Goal: Task Accomplishment & Management: Manage account settings

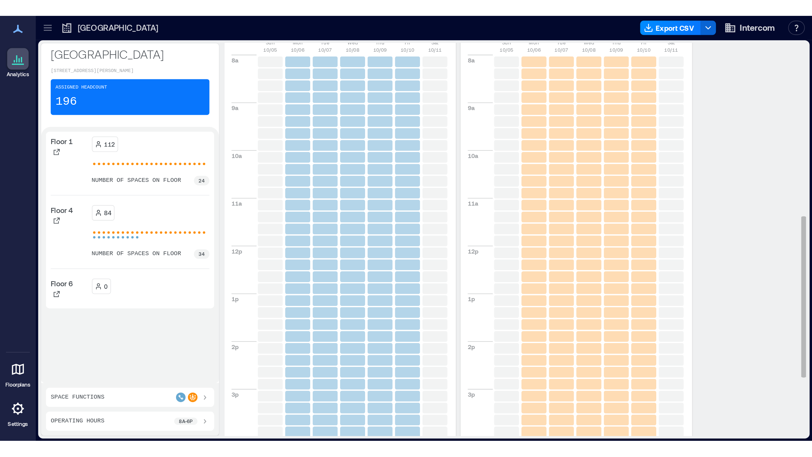
scroll to position [244, 0]
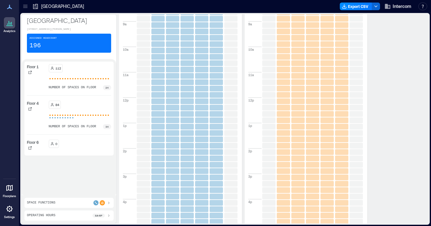
click at [11, 20] on icon at bounding box center [10, 23] width 8 height 8
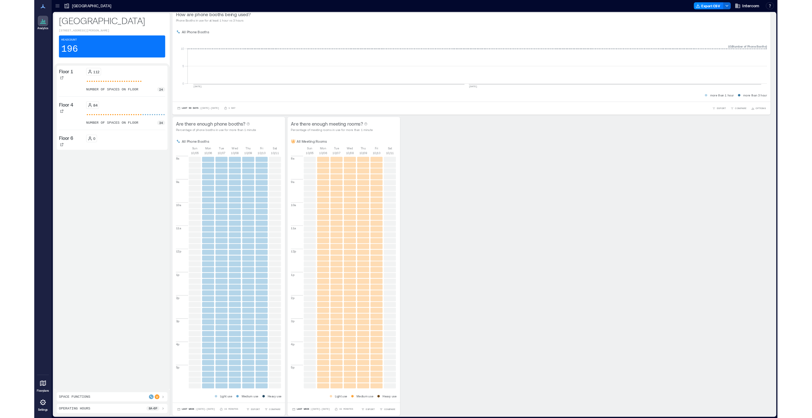
scroll to position [111, 0]
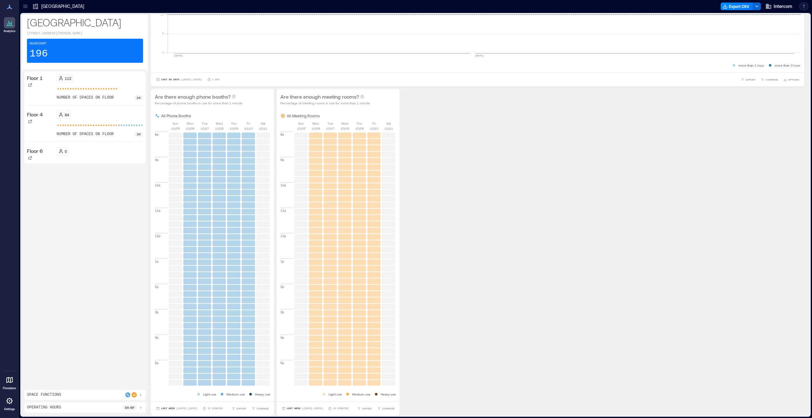
click at [431, 5] on button "button" at bounding box center [803, 7] width 9 height 8
click at [431, 71] on button "Chat with Support" at bounding box center [769, 69] width 73 height 10
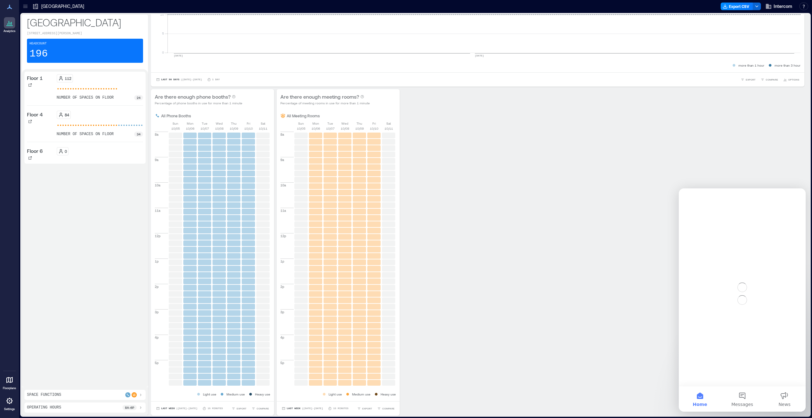
scroll to position [0, 0]
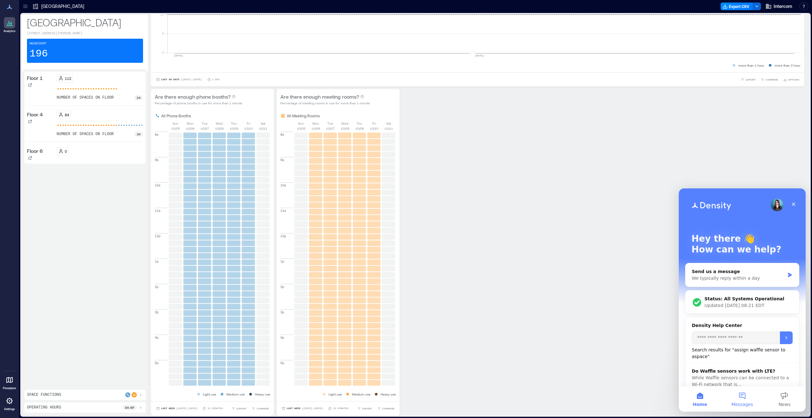
click at [431, 225] on button "Messages" at bounding box center [742, 398] width 42 height 25
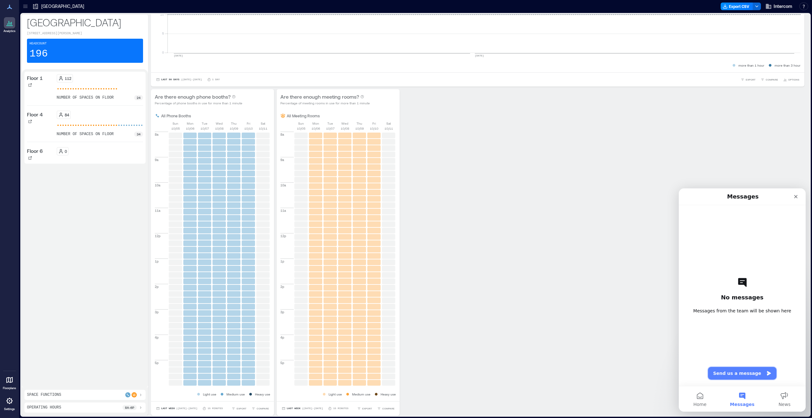
click at [431, 225] on button "Send us a message" at bounding box center [742, 373] width 68 height 13
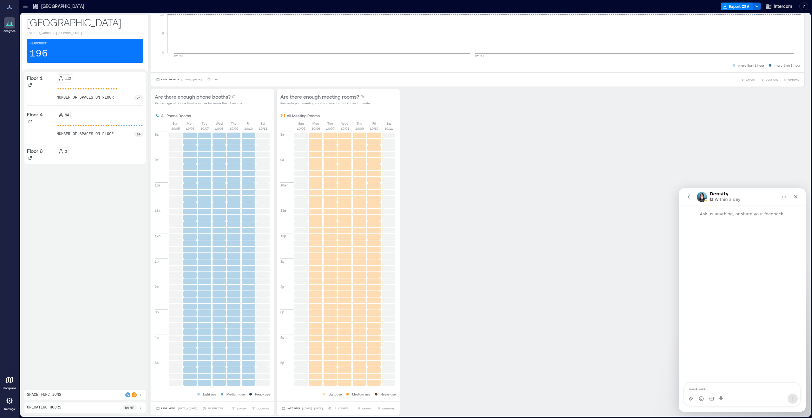
click at [431, 198] on button "Home" at bounding box center [784, 197] width 12 height 12
click at [431, 196] on icon "go back" at bounding box center [688, 196] width 5 height 5
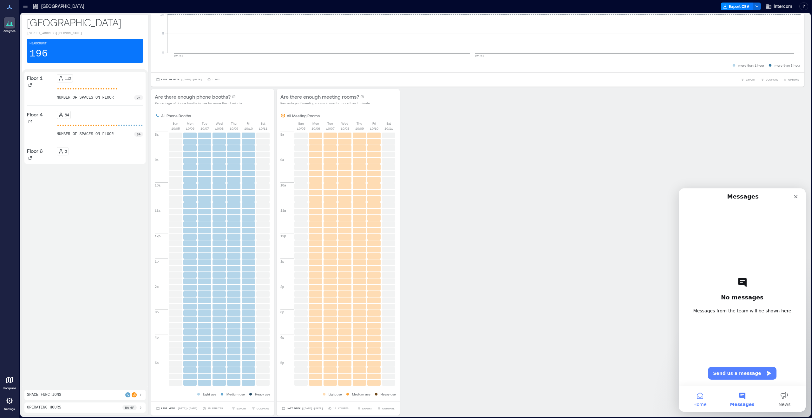
click at [431, 225] on button "Home" at bounding box center [699, 398] width 42 height 25
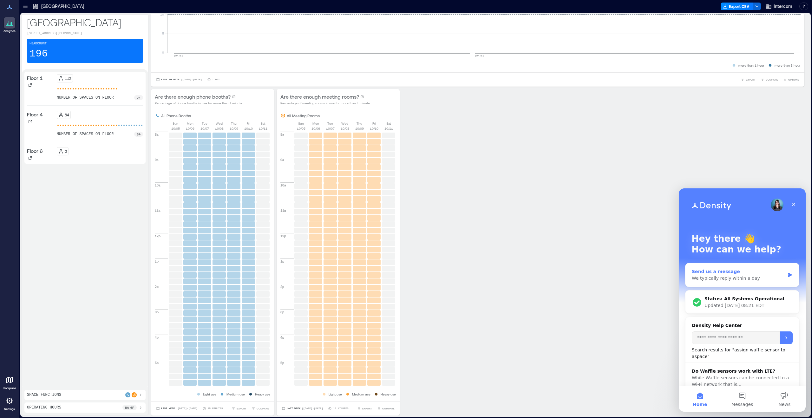
click at [431, 225] on div "Send us a message" at bounding box center [737, 271] width 93 height 7
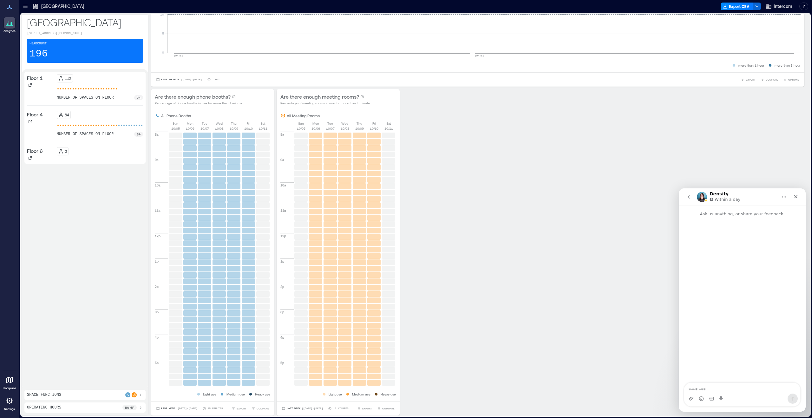
click at [431, 198] on button "go back" at bounding box center [689, 197] width 12 height 12
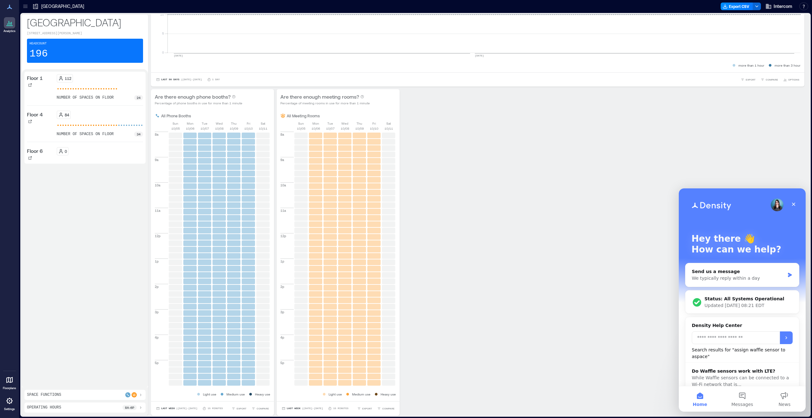
click at [431, 225] on input "Search for articles..." at bounding box center [735, 337] width 88 height 13
type input "**********"
click at [431, 225] on span "Wayfinding lets you see which spaces are available at any time...." at bounding box center [737, 374] width 93 height 12
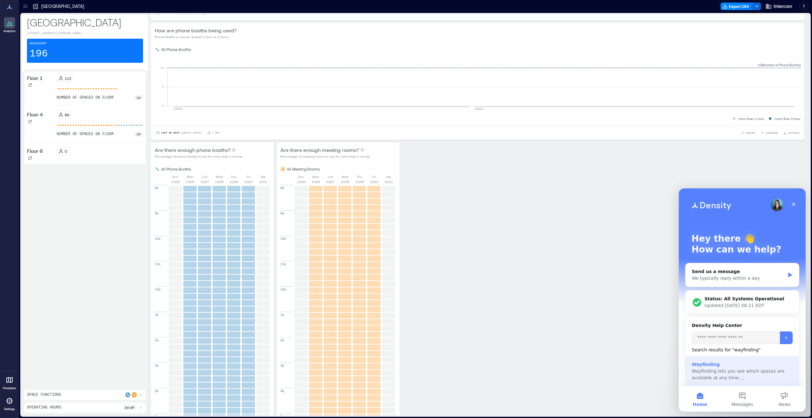
scroll to position [111, 0]
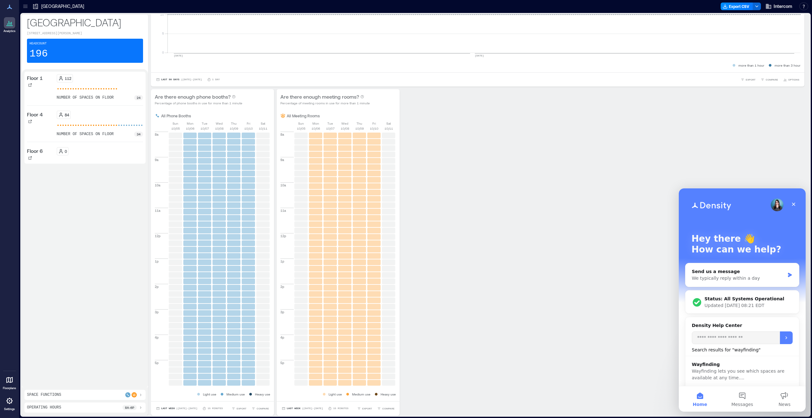
click at [28, 6] on icon at bounding box center [25, 6] width 6 height 6
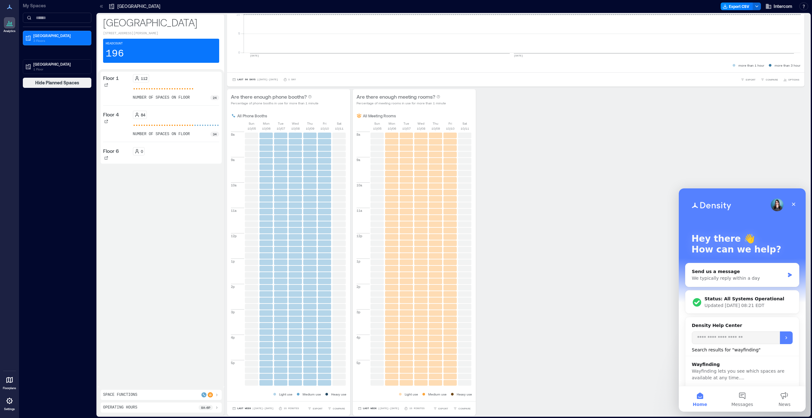
click at [5, 44] on div "Analytics Floorplans Settings" at bounding box center [9, 209] width 19 height 418
click at [6, 44] on div "Analytics Floorplans Settings" at bounding box center [9, 209] width 19 height 418
click at [11, 225] on icon at bounding box center [10, 380] width 8 height 8
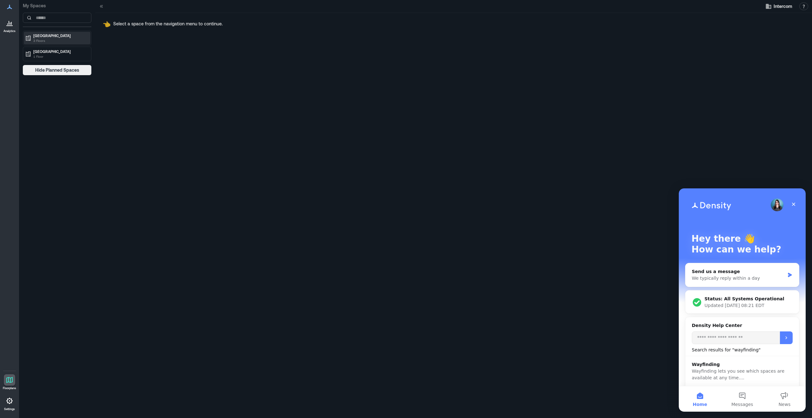
click at [35, 37] on p "[GEOGRAPHIC_DATA]" at bounding box center [59, 35] width 53 height 5
click at [35, 57] on p "Floor 4" at bounding box center [39, 58] width 12 height 5
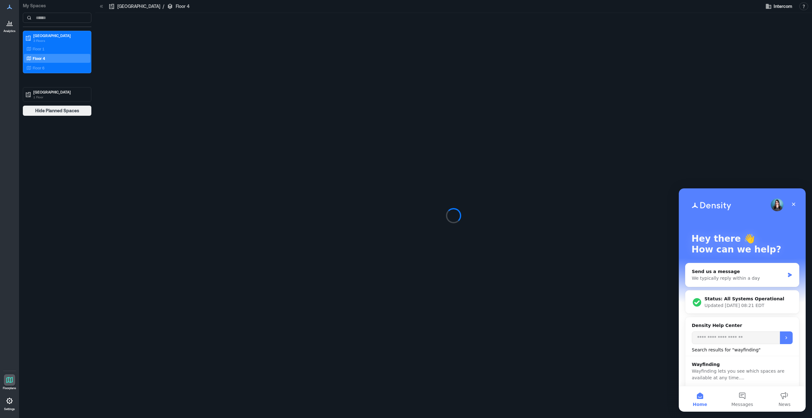
click at [12, 42] on div "Analytics Floorplans Settings" at bounding box center [9, 209] width 19 height 418
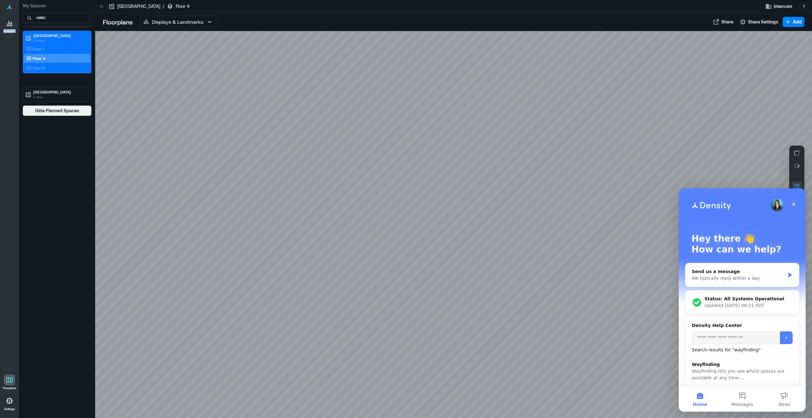
click at [162, 225] on div at bounding box center [453, 224] width 716 height 387
click at [193, 21] on p "Displays & Landmarks" at bounding box center [177, 22] width 51 height 8
click at [185, 48] on p "Live Availability" at bounding box center [169, 50] width 34 height 8
click at [431, 204] on div "Close" at bounding box center [793, 203] width 11 height 11
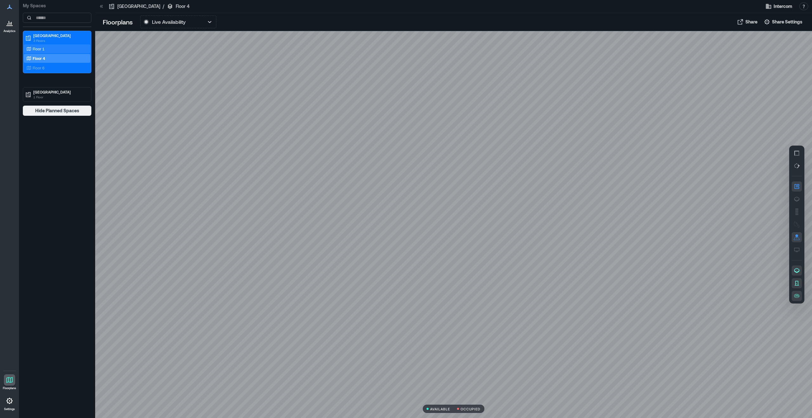
click at [42, 49] on p "Floor 1" at bounding box center [39, 48] width 12 height 5
click at [186, 23] on p "Displays & Landmarks" at bounding box center [177, 22] width 51 height 8
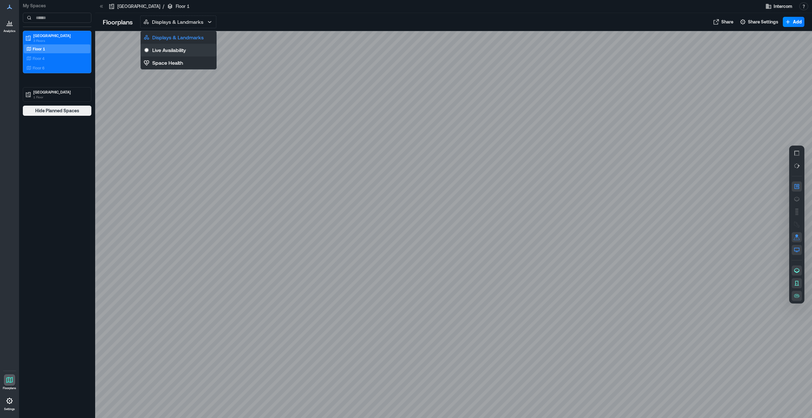
click at [189, 51] on button "Live Availability" at bounding box center [178, 50] width 75 height 13
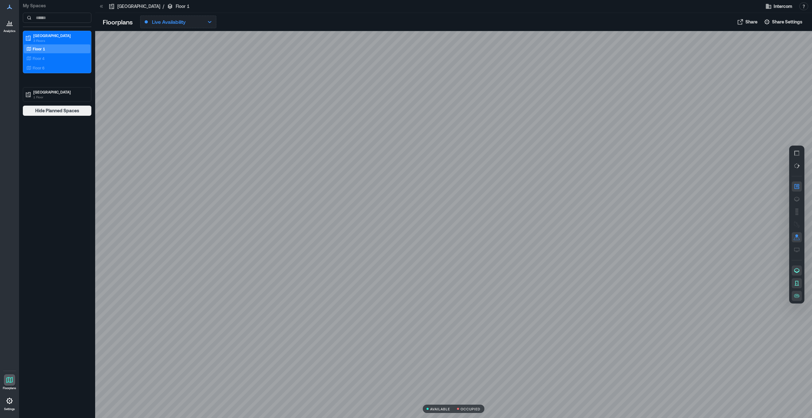
click at [185, 24] on p "Live Availability" at bounding box center [169, 22] width 34 height 8
click at [66, 51] on div "Floor 1" at bounding box center [56, 49] width 62 height 6
click at [62, 58] on div "Floor 4" at bounding box center [56, 58] width 62 height 6
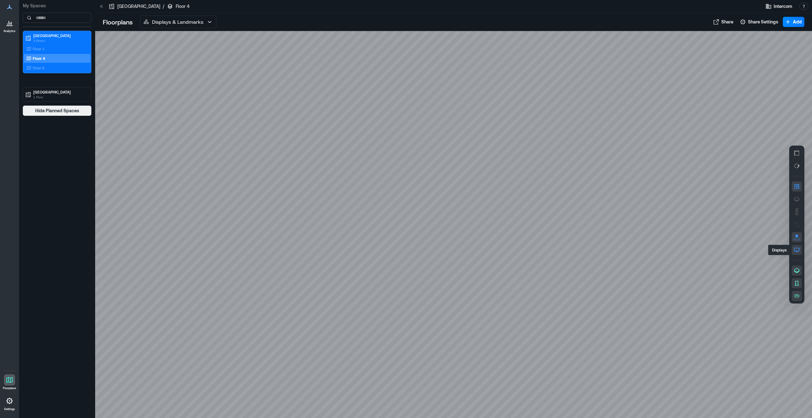
click at [431, 225] on icon "button" at bounding box center [796, 250] width 6 height 6
click at [198, 24] on p "Displays & Landmarks" at bounding box center [177, 22] width 51 height 8
click at [191, 51] on button "Live Availability" at bounding box center [178, 50] width 75 height 13
click at [431, 225] on icon "button" at bounding box center [796, 283] width 6 height 6
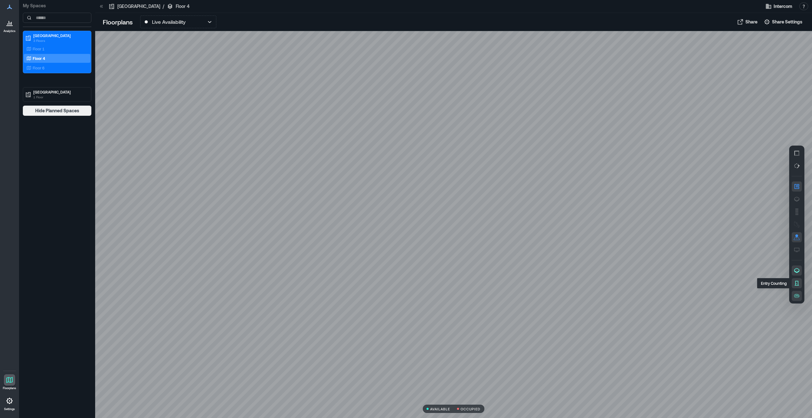
click at [431, 225] on icon "button" at bounding box center [796, 283] width 6 height 6
click at [431, 225] on button "button" at bounding box center [796, 270] width 10 height 10
click at [431, 225] on icon "button" at bounding box center [796, 270] width 6 height 6
click at [431, 225] on icon "button" at bounding box center [796, 296] width 6 height 6
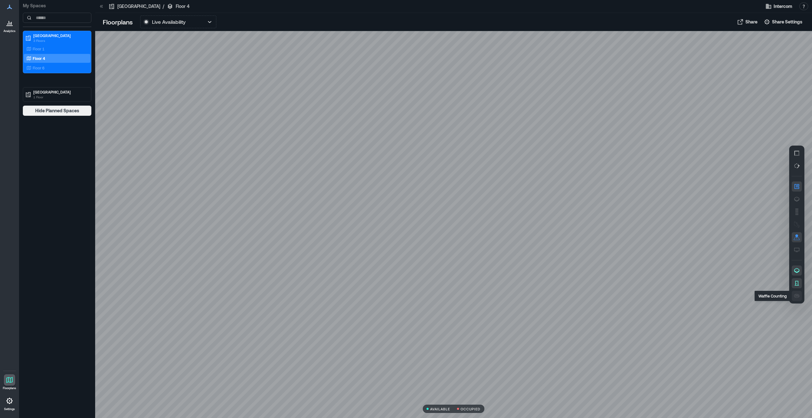
click at [431, 225] on icon "button" at bounding box center [796, 296] width 6 height 6
click at [431, 199] on icon "button" at bounding box center [796, 199] width 6 height 6
click at [431, 210] on icon "button" at bounding box center [796, 212] width 6 height 6
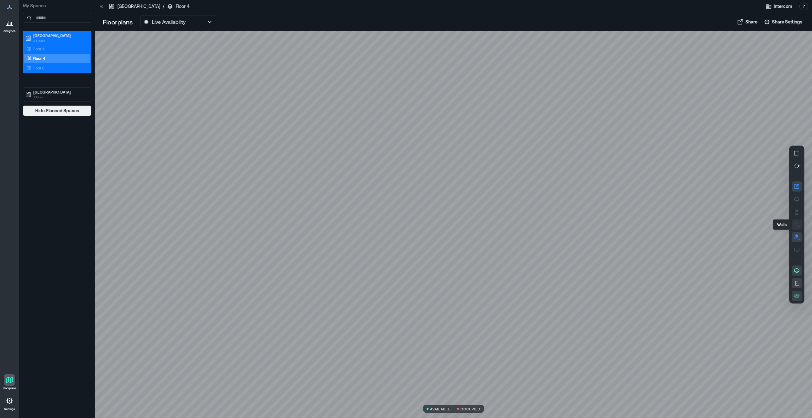
click at [431, 225] on icon "button" at bounding box center [796, 224] width 6 height 6
click at [431, 225] on icon "button" at bounding box center [796, 250] width 6 height 6
click at [431, 26] on button "Share" at bounding box center [747, 22] width 24 height 10
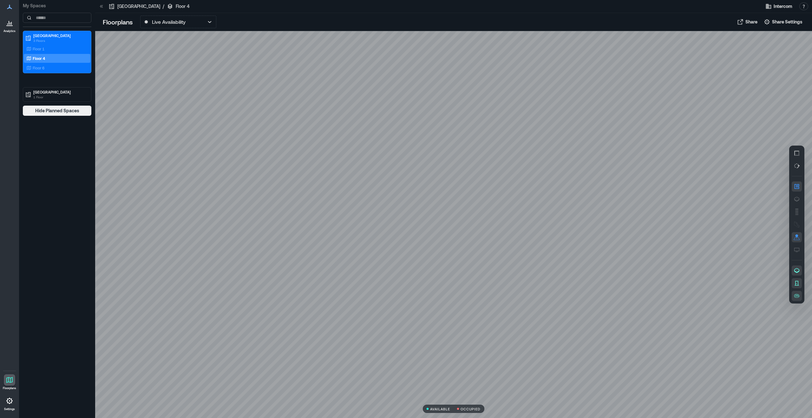
click at [431, 27] on div "Floorplans Live Availability Displays & Landmarks Live Availability Space Healt…" at bounding box center [453, 22] width 716 height 18
click at [431, 20] on span "Share Settings" at bounding box center [787, 22] width 30 height 6
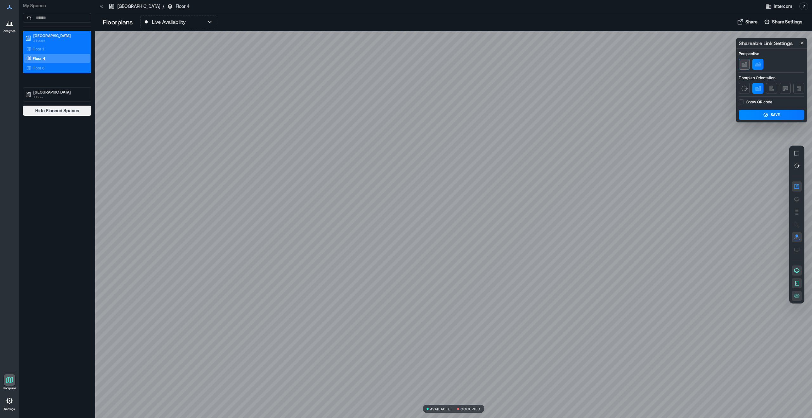
click at [431, 64] on icon "button" at bounding box center [743, 64] width 5 height 4
click at [431, 119] on button "Save" at bounding box center [774, 115] width 60 height 10
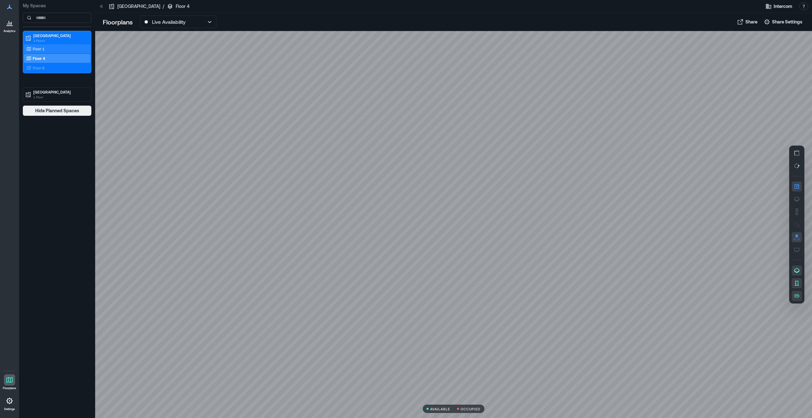
click at [47, 47] on div "Floor 1" at bounding box center [56, 49] width 62 height 6
click at [57, 57] on div "Floor 4" at bounding box center [56, 58] width 62 height 6
click at [48, 49] on div "Floor 1" at bounding box center [56, 49] width 62 height 6
click at [36, 55] on div "Floor 4" at bounding box center [57, 58] width 67 height 9
click at [178, 25] on p "Displays & Landmarks" at bounding box center [177, 22] width 51 height 8
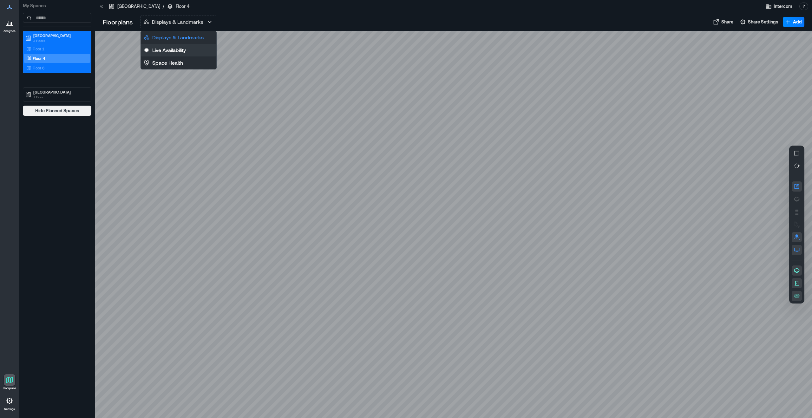
click at [174, 51] on p "Live Availability" at bounding box center [169, 50] width 34 height 8
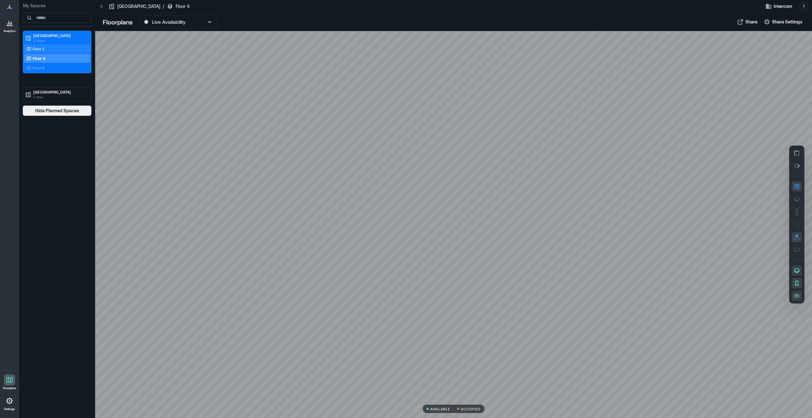
click at [57, 49] on div "Floor 1" at bounding box center [56, 49] width 62 height 6
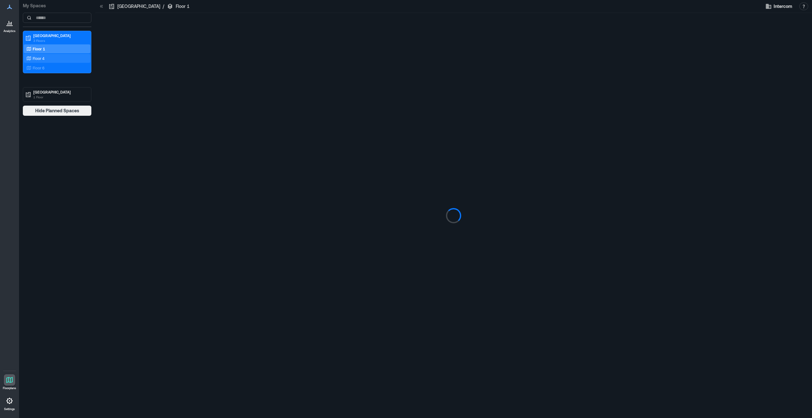
click at [56, 55] on div "Floor 4" at bounding box center [56, 58] width 62 height 6
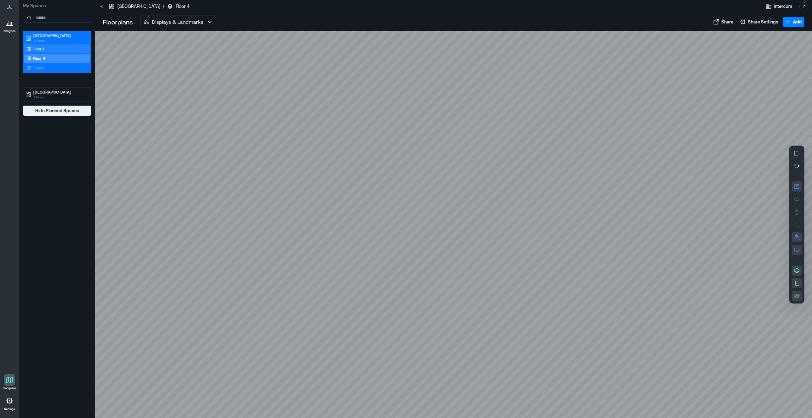
click at [56, 50] on div "Floor 1" at bounding box center [56, 49] width 62 height 6
click at [170, 24] on p "Displays & Landmarks" at bounding box center [177, 22] width 51 height 8
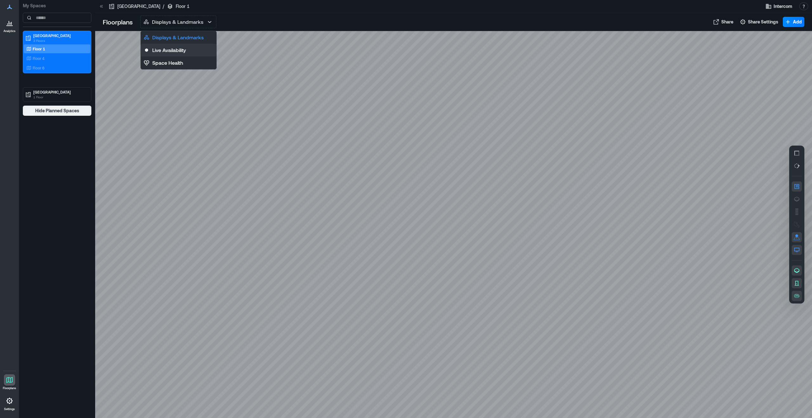
click at [169, 49] on p "Live Availability" at bounding box center [169, 50] width 34 height 8
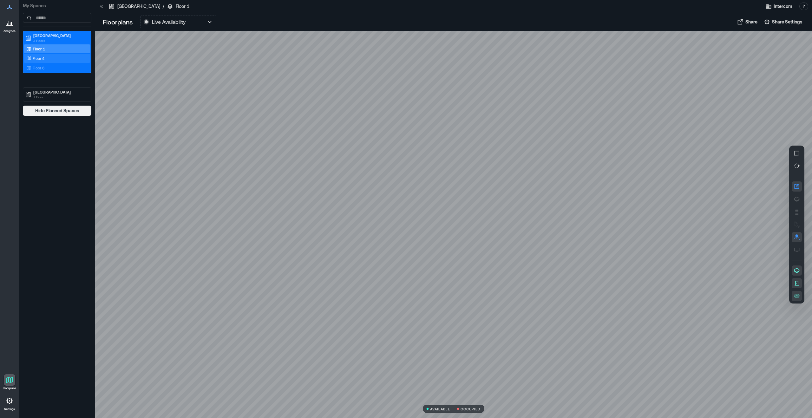
click at [49, 58] on div "Floor 4" at bounding box center [56, 58] width 62 height 6
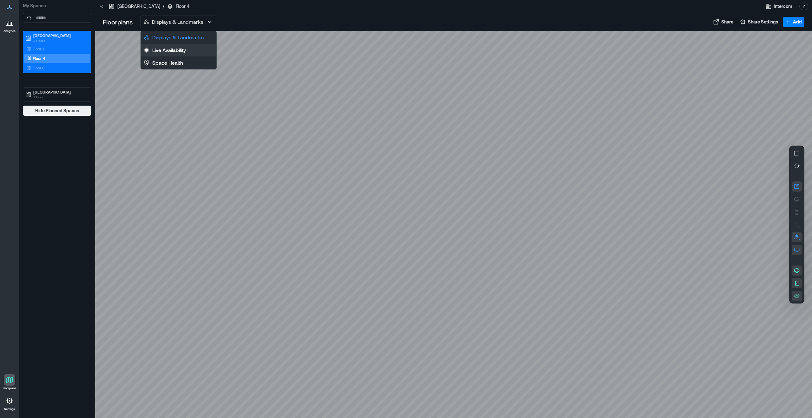
click at [169, 52] on p "Live Availability" at bounding box center [169, 50] width 34 height 8
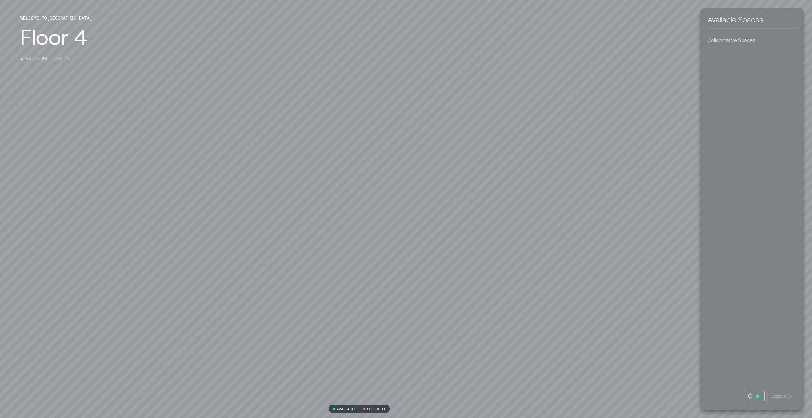
click at [753, 397] on icon at bounding box center [757, 396] width 8 height 8
